Goal: Find specific page/section: Find specific page/section

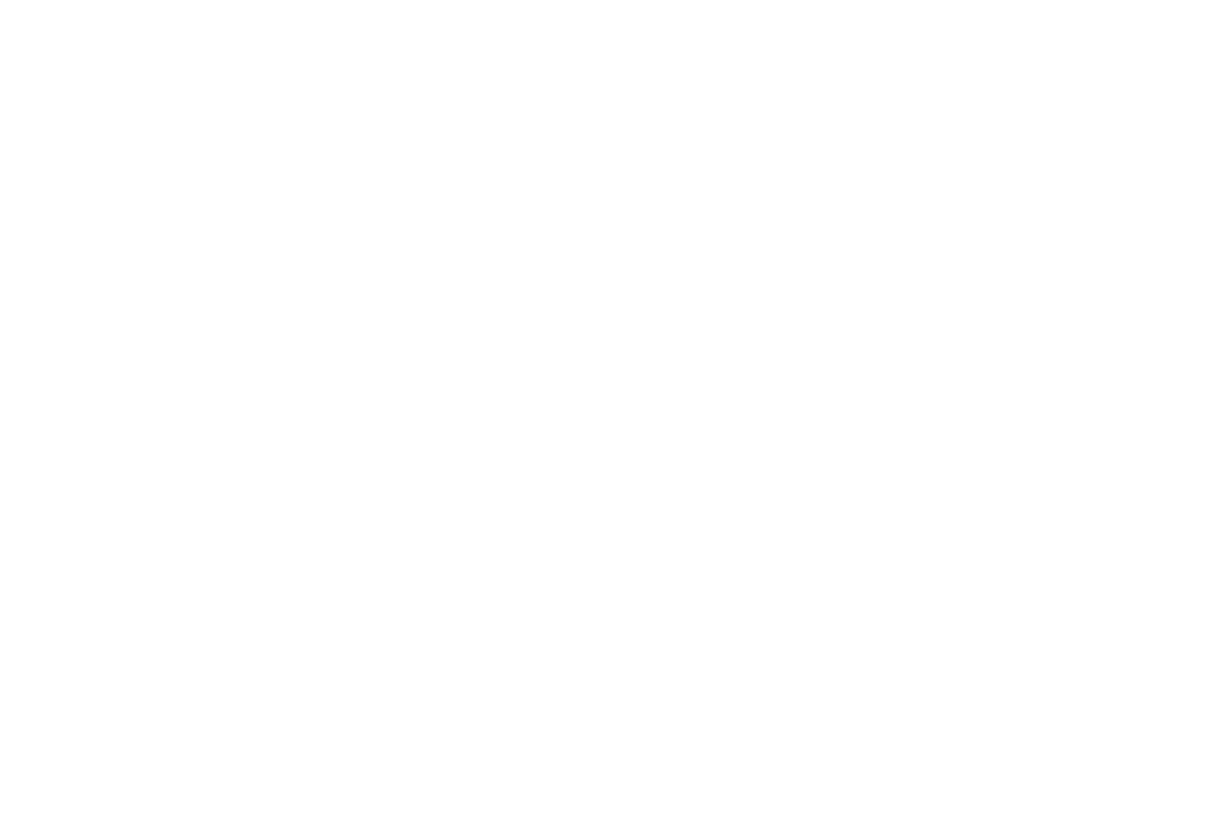
click at [1017, 7] on html at bounding box center [612, 3] width 1225 height 7
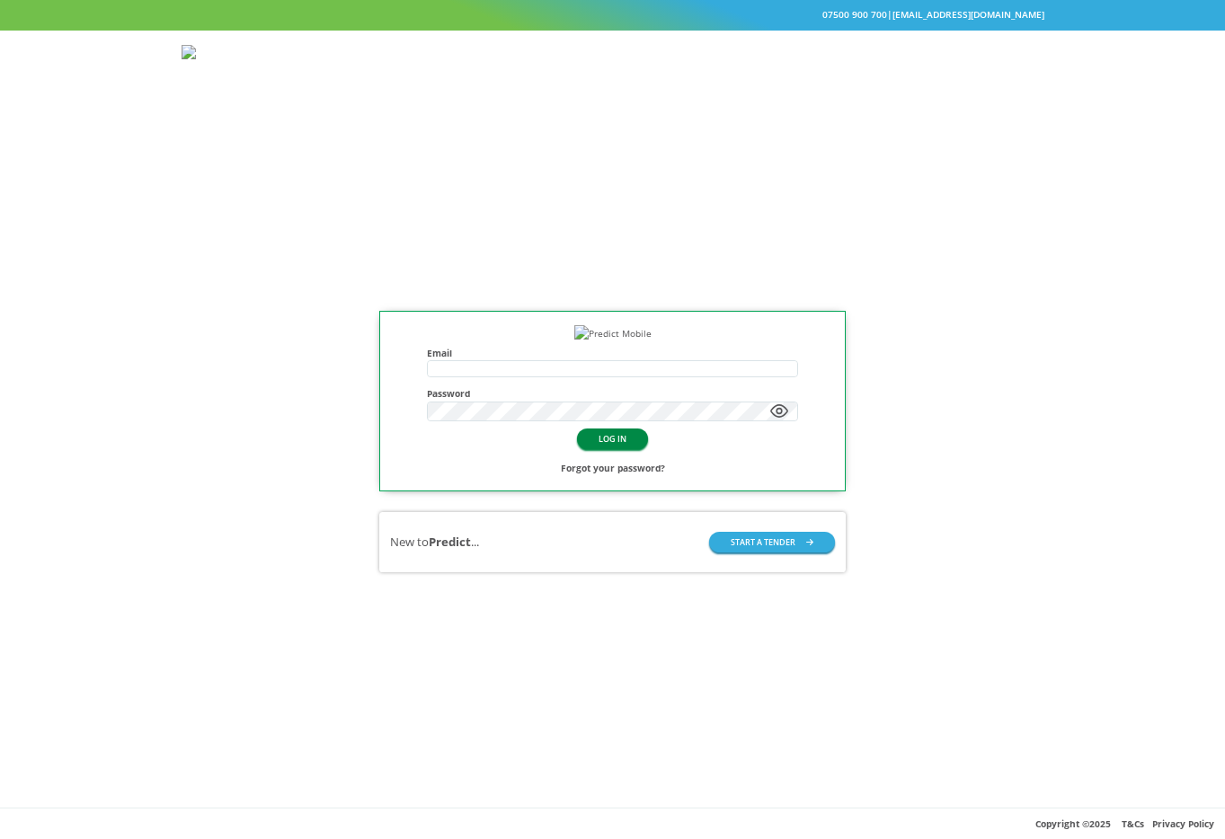
type input "**********"
click at [601, 449] on button "LOG IN" at bounding box center [612, 439] width 71 height 21
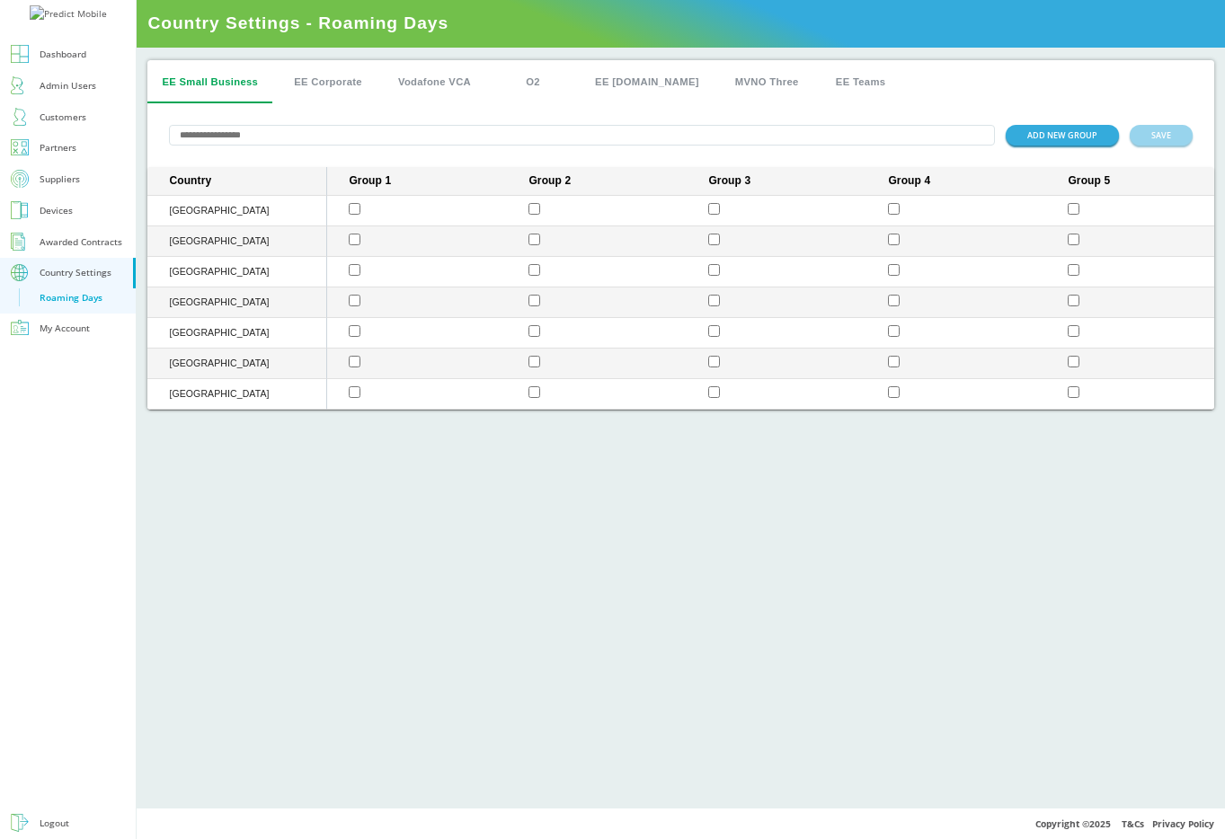
click at [362, 217] on td "sticky table" at bounding box center [417, 211] width 180 height 31
click at [340, 87] on button "EE Corporate" at bounding box center [328, 81] width 97 height 43
click at [423, 86] on button "Vodafone VCA" at bounding box center [435, 81] width 102 height 43
click at [235, 86] on button "EE Small Business" at bounding box center [209, 81] width 125 height 43
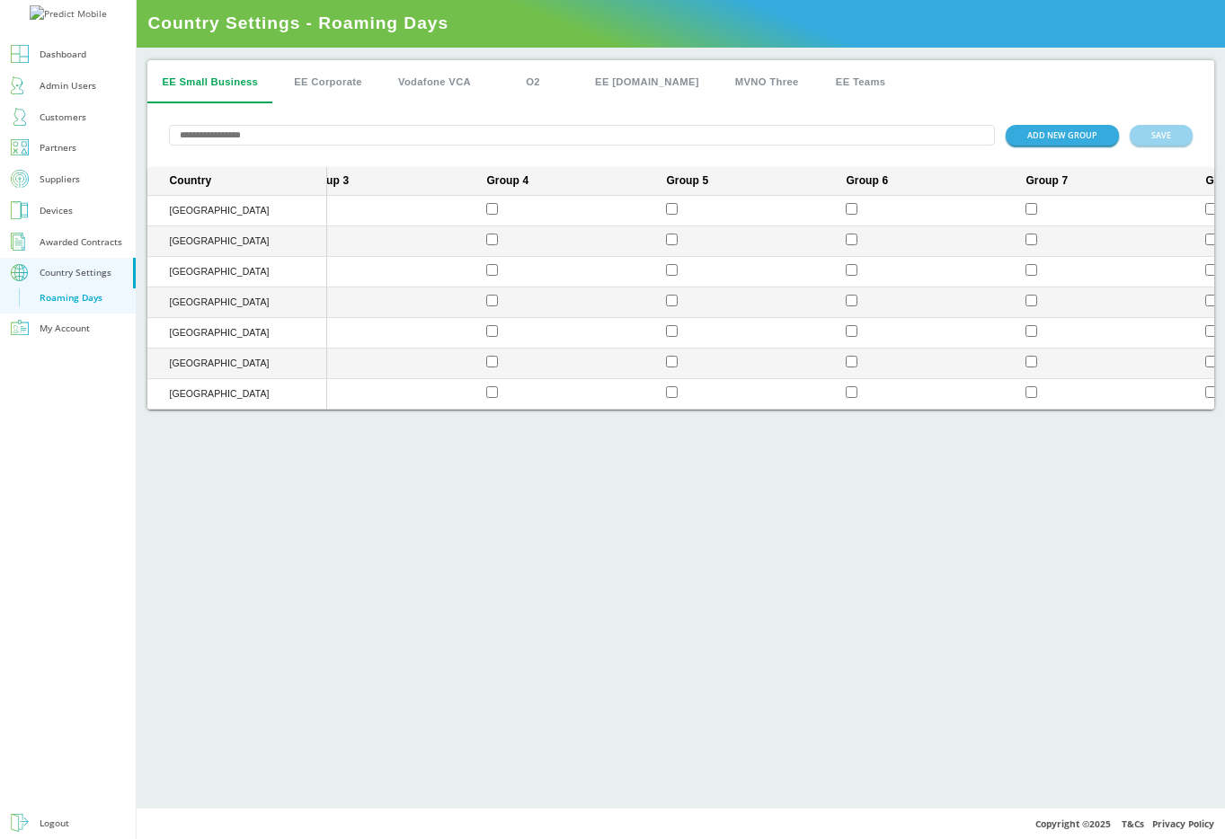
scroll to position [0, 0]
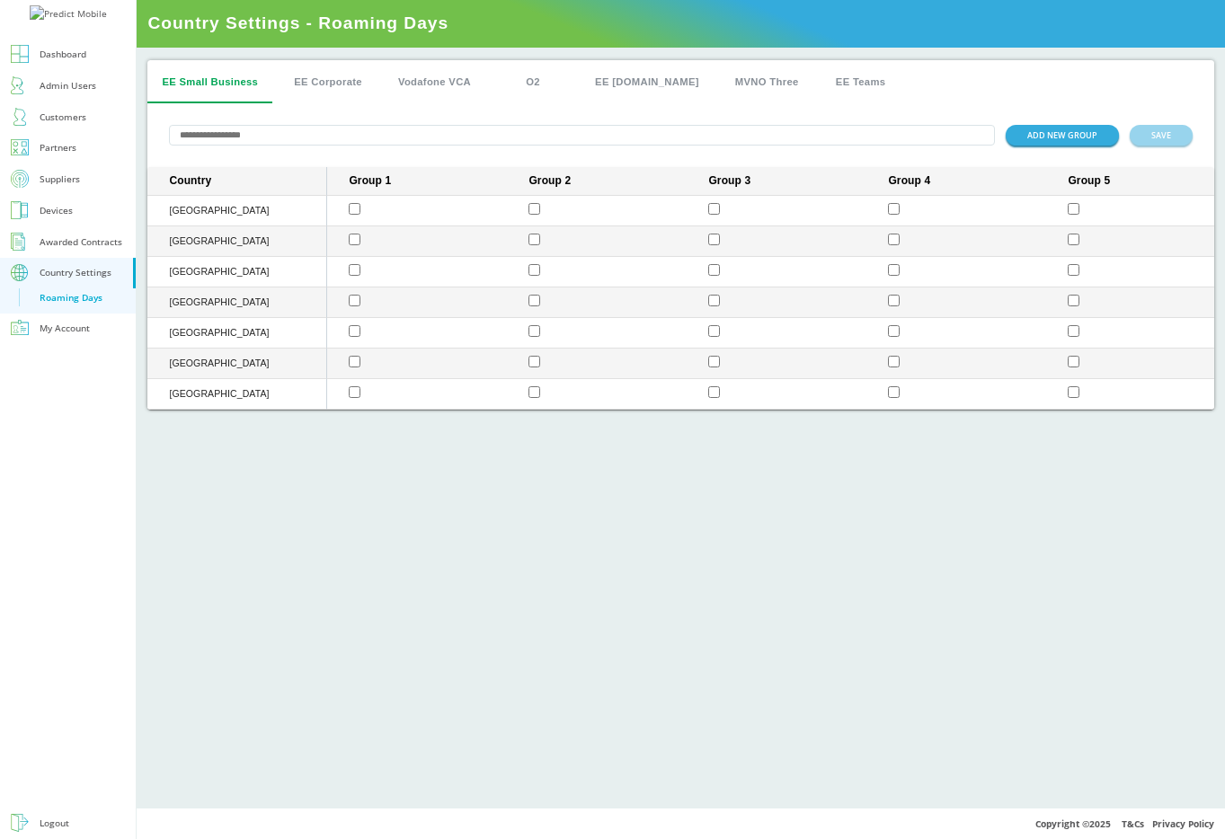
click at [546, 524] on div "EE Small Business EE Corporate Vodafone VCA O2 EE [DOMAIN_NAME] MVNO Three EE T…" at bounding box center [681, 428] width 1088 height 761
click at [325, 466] on div "EE Small Business EE Corporate Vodafone VCA O2 EE [DOMAIN_NAME] MVNO Three EE T…" at bounding box center [681, 428] width 1088 height 761
click at [593, 347] on td "sticky table" at bounding box center [597, 333] width 180 height 31
click at [573, 507] on div "EE Small Business EE Corporate Vodafone VCA O2 EE [DOMAIN_NAME] MVNO Three EE T…" at bounding box center [681, 428] width 1088 height 761
